Goal: Find specific page/section: Find specific page/section

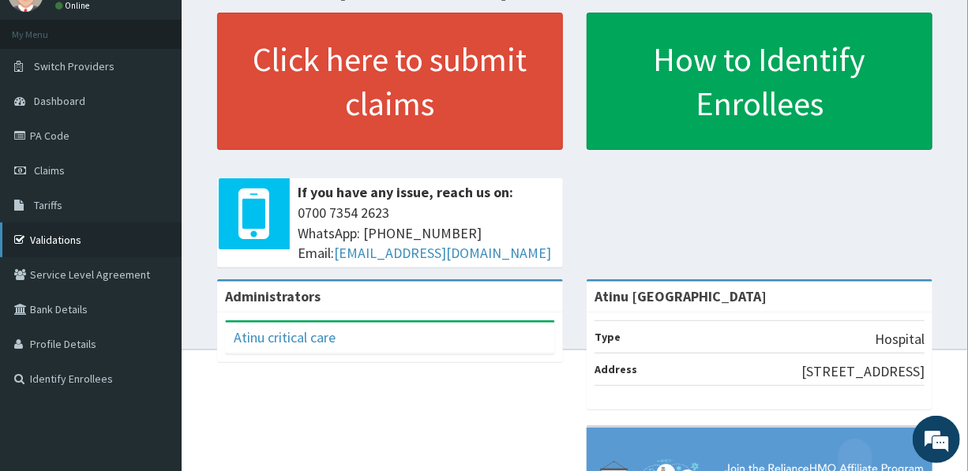
click at [108, 238] on link "Validations" at bounding box center [91, 240] width 182 height 35
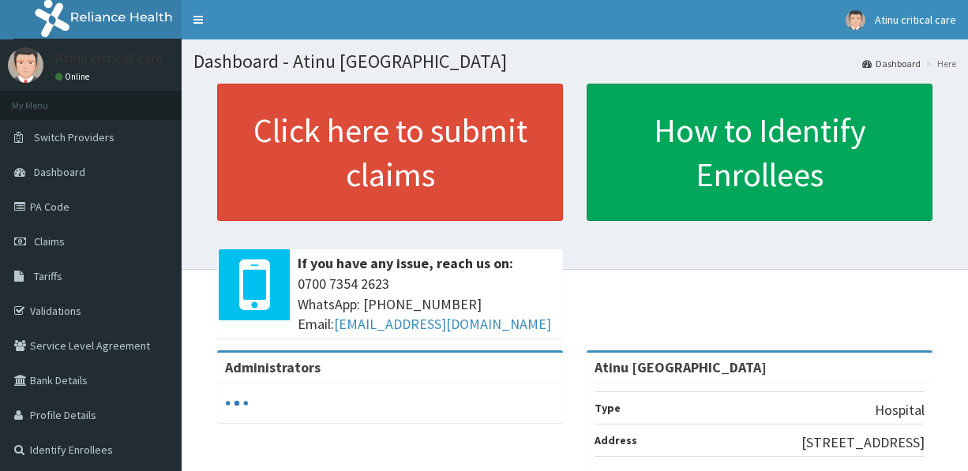
click at [82, 319] on link "Validations" at bounding box center [91, 311] width 182 height 35
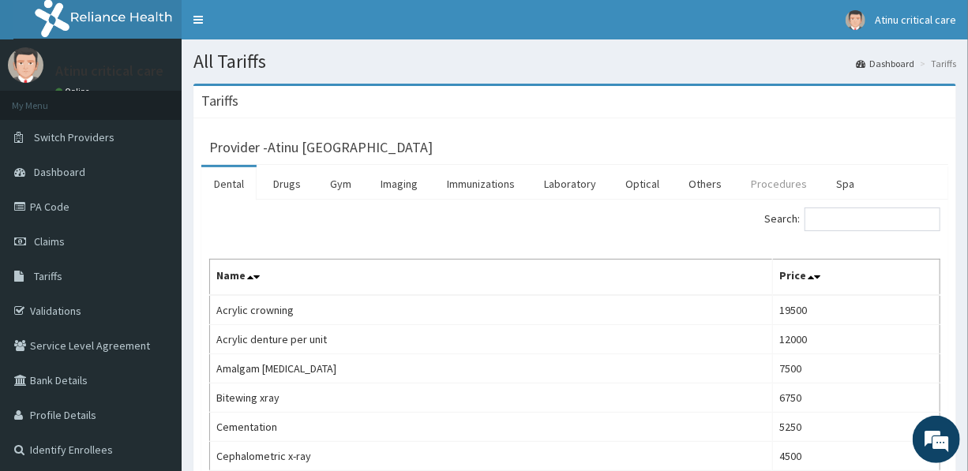
click at [774, 181] on link "Procedures" at bounding box center [778, 183] width 81 height 33
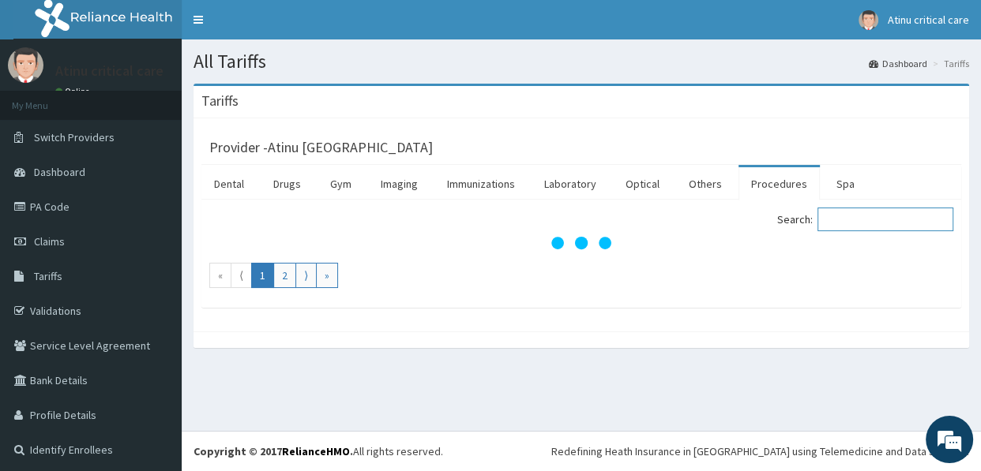
click at [856, 219] on input "Search:" at bounding box center [885, 220] width 136 height 24
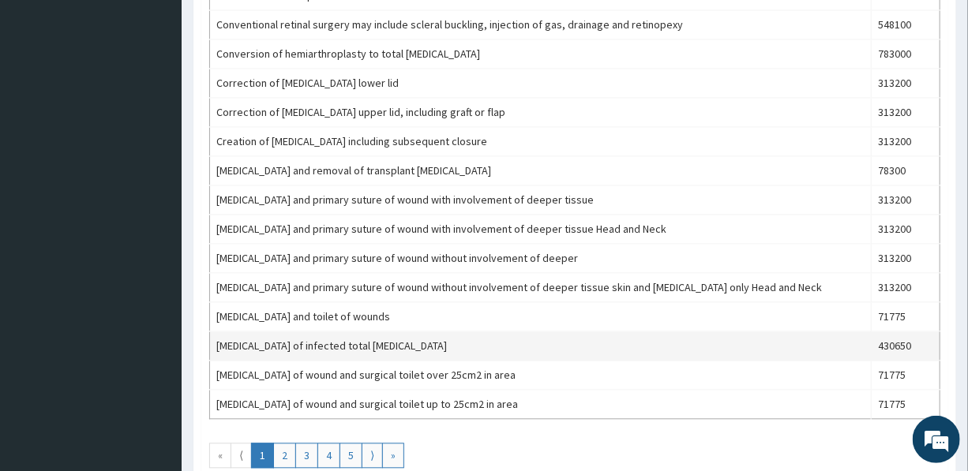
scroll to position [1435, 0]
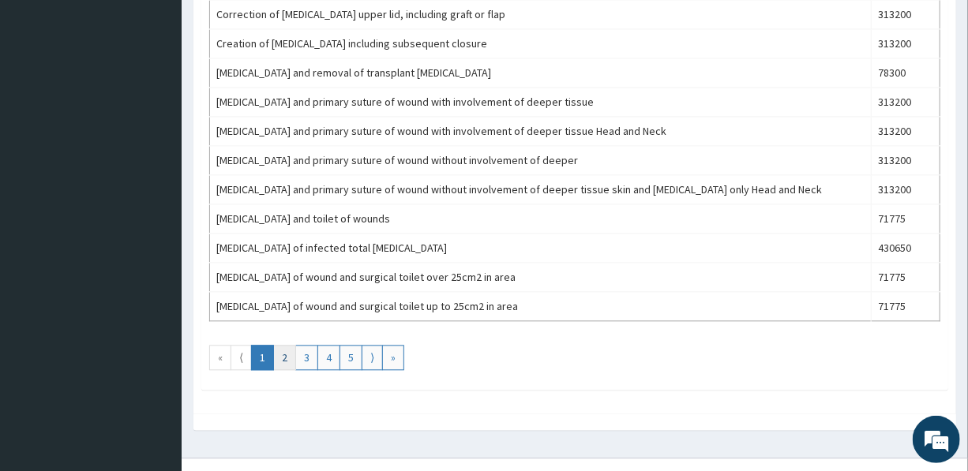
click at [279, 351] on link "2" at bounding box center [284, 357] width 23 height 25
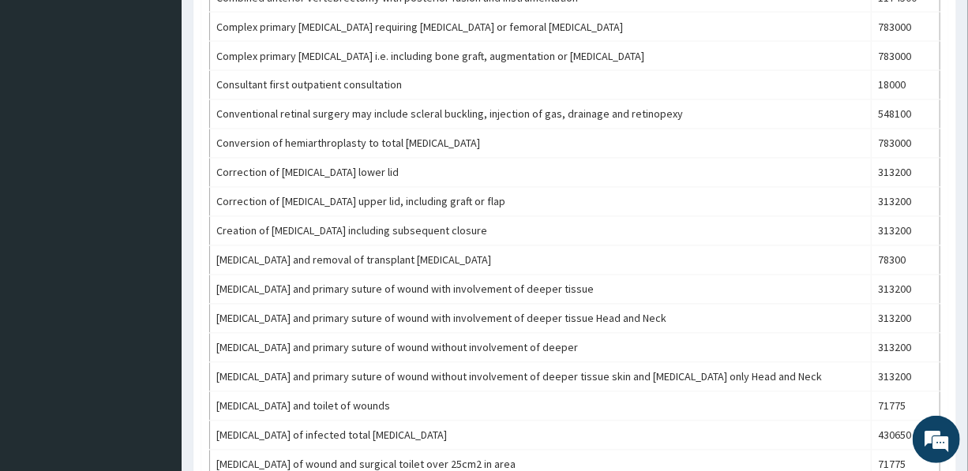
scroll to position [1457, 0]
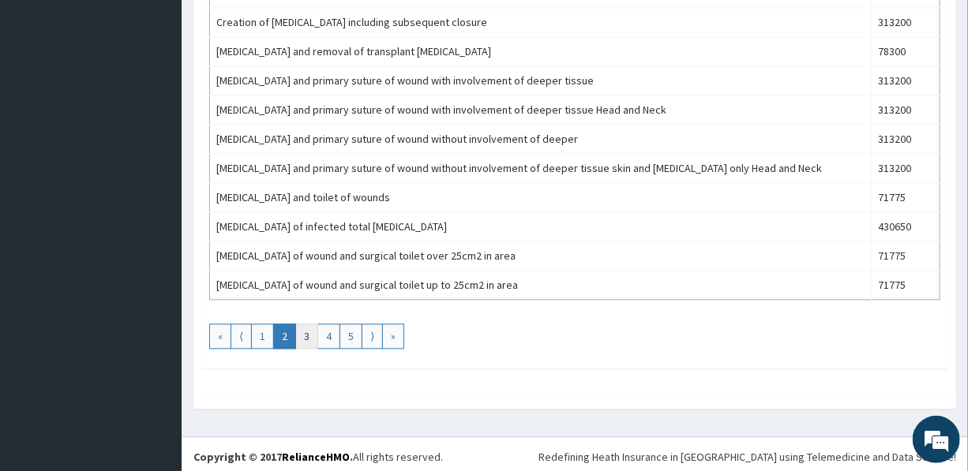
click at [306, 330] on link "3" at bounding box center [306, 336] width 23 height 25
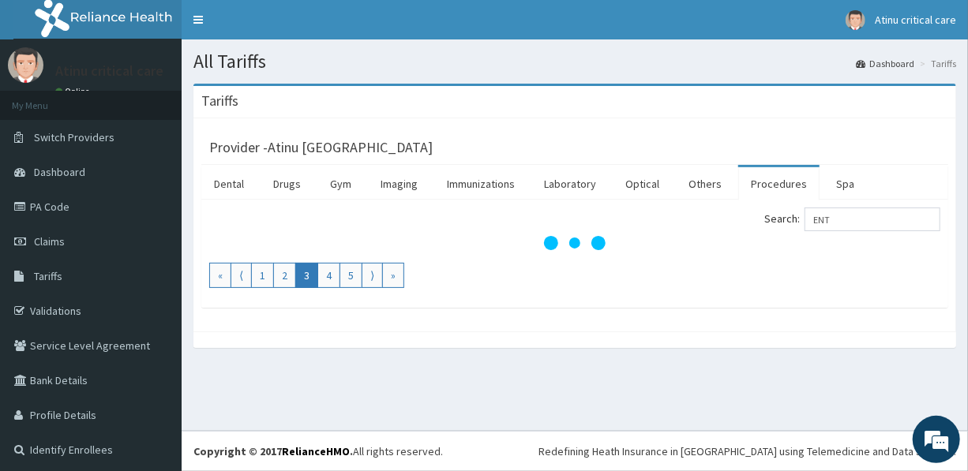
scroll to position [0, 0]
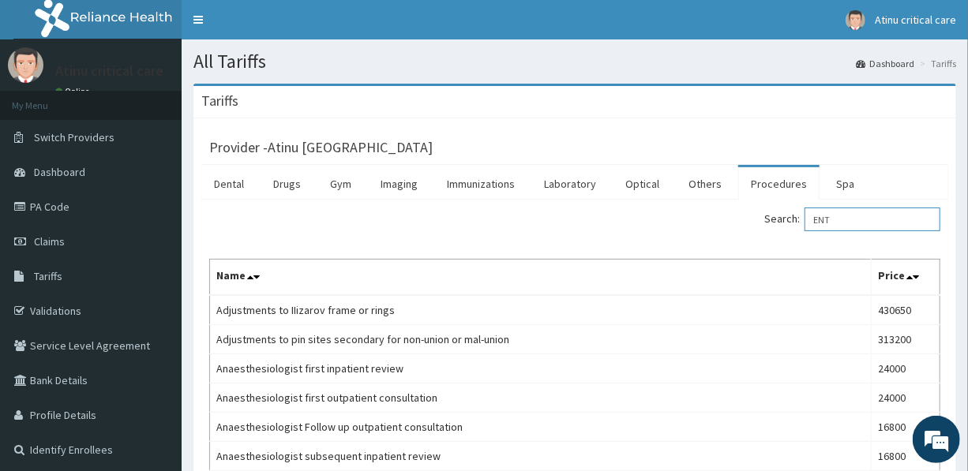
click at [858, 223] on input "ENT" at bounding box center [873, 220] width 136 height 24
type input "E"
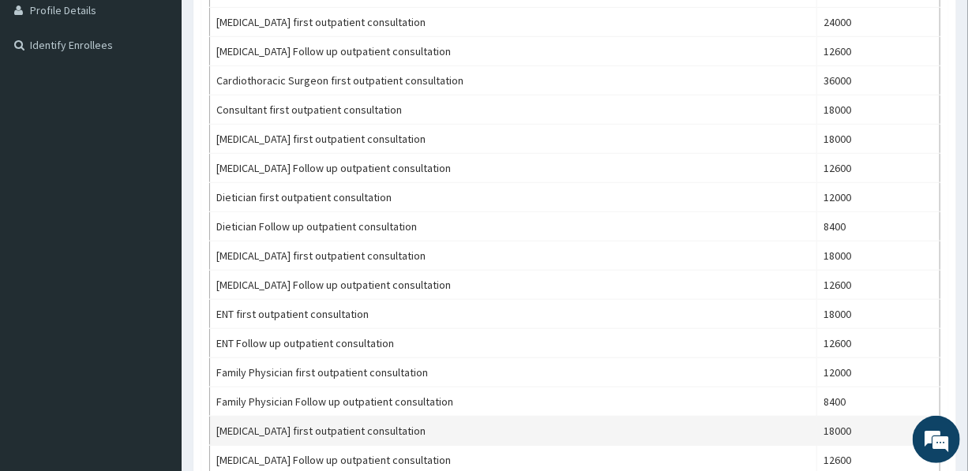
scroll to position [430, 0]
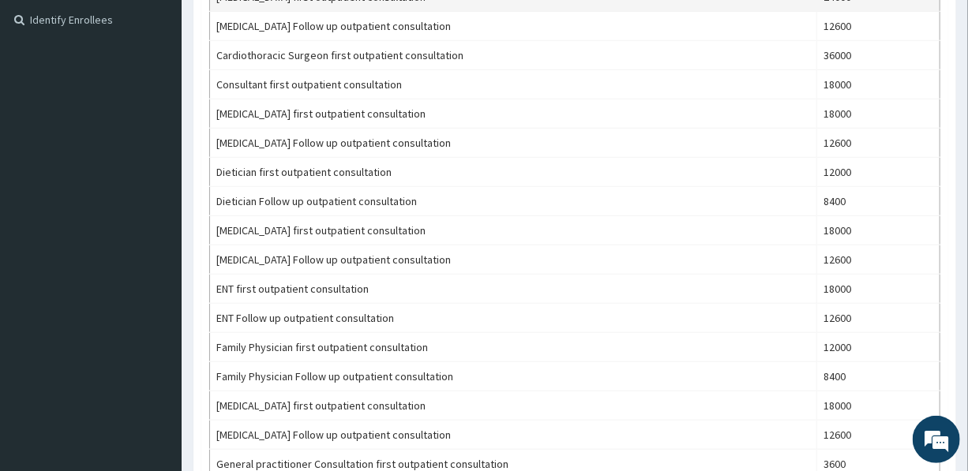
type input "CONSULTATION"
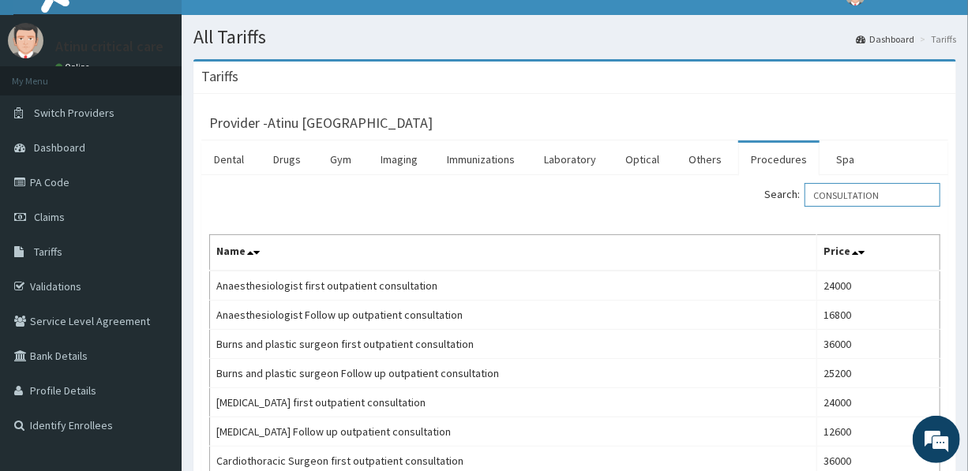
scroll to position [0, 0]
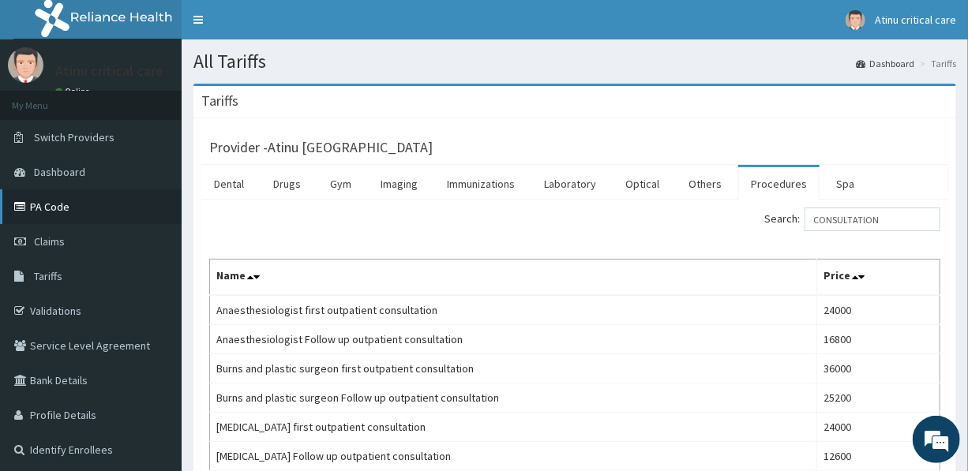
click at [88, 204] on link "PA Code" at bounding box center [91, 206] width 182 height 35
